Goal: Ask a question

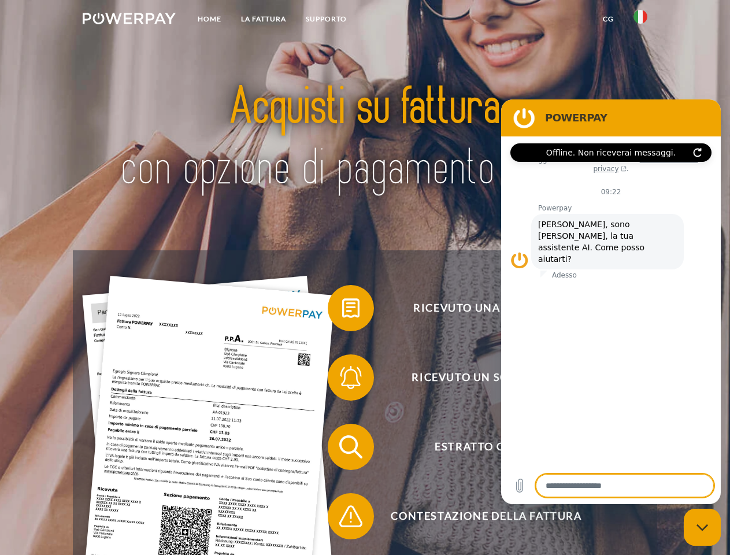
click at [129, 20] on img at bounding box center [129, 19] width 93 height 12
click at [641, 20] on img at bounding box center [641, 17] width 14 height 14
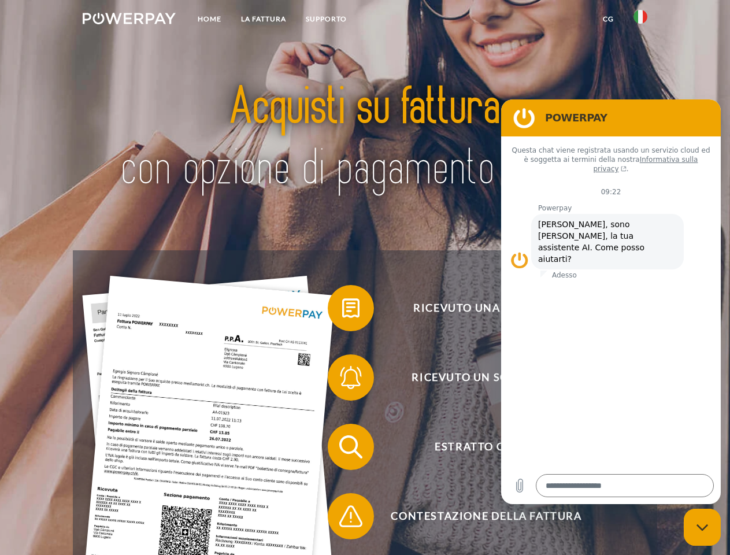
click at [608, 19] on link "CG" at bounding box center [608, 19] width 31 height 21
click at [342, 311] on span at bounding box center [334, 308] width 58 height 58
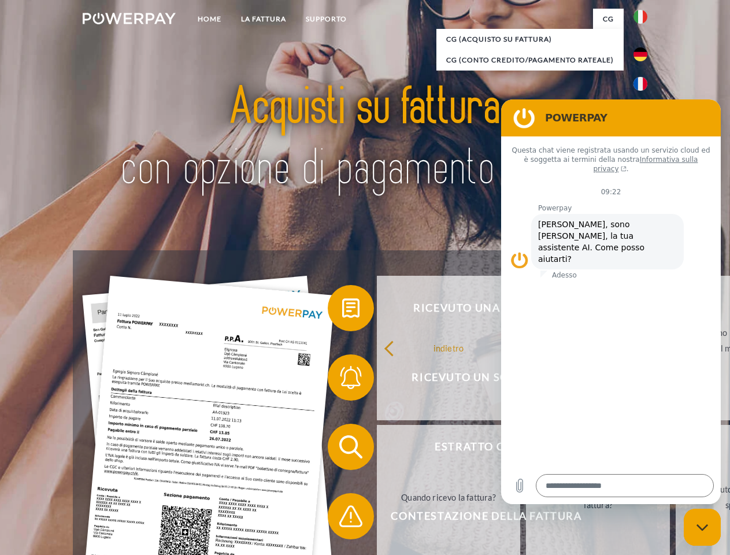
click at [342, 380] on span at bounding box center [334, 378] width 58 height 58
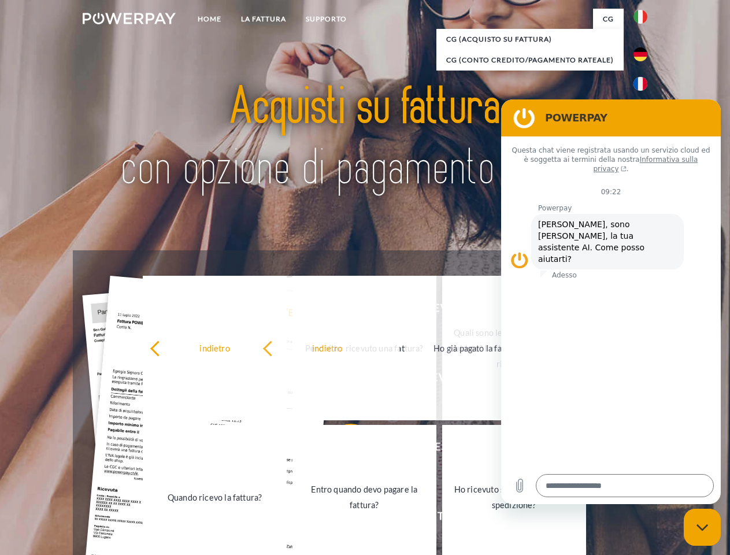
click at [342, 449] on link "Entro quando devo pagare la fattura?" at bounding box center [365, 497] width 144 height 145
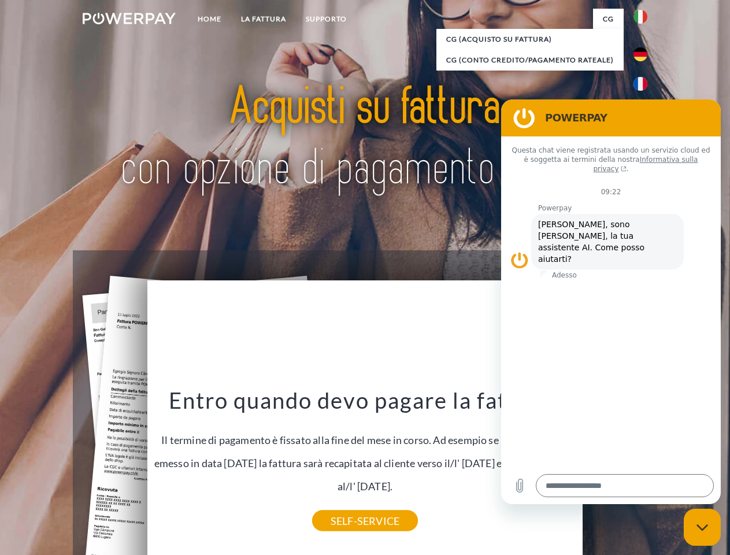
click at [703, 527] on icon "Chiudi la finestra di messaggistica" at bounding box center [703, 528] width 12 height 8
type textarea "*"
